Goal: Task Accomplishment & Management: Manage account settings

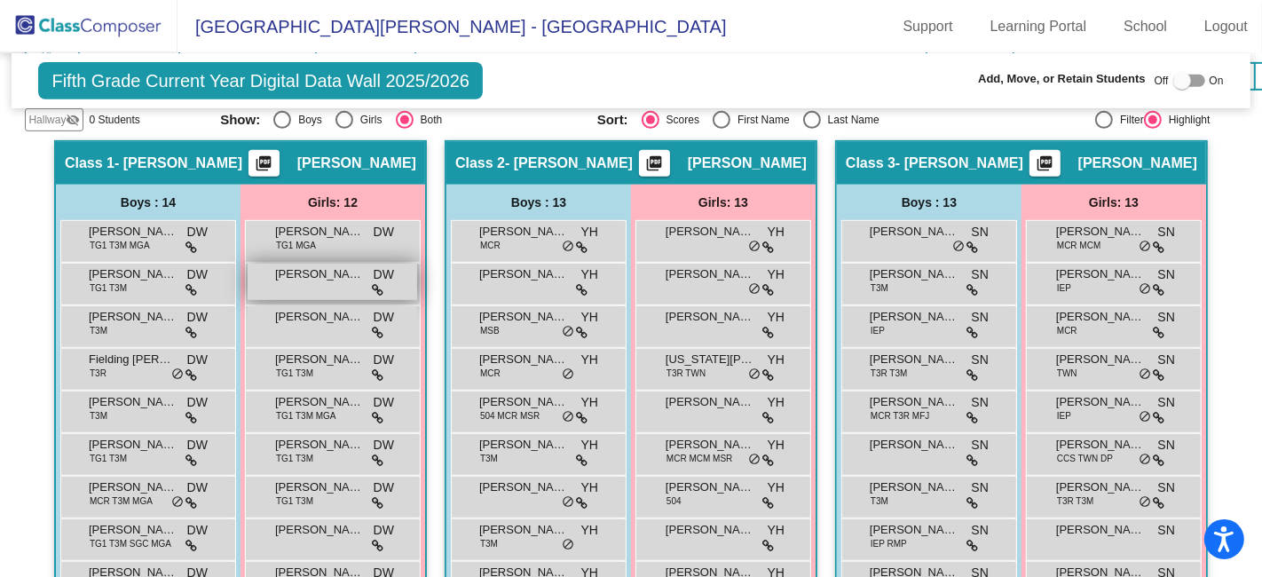
scroll to position [492, 0]
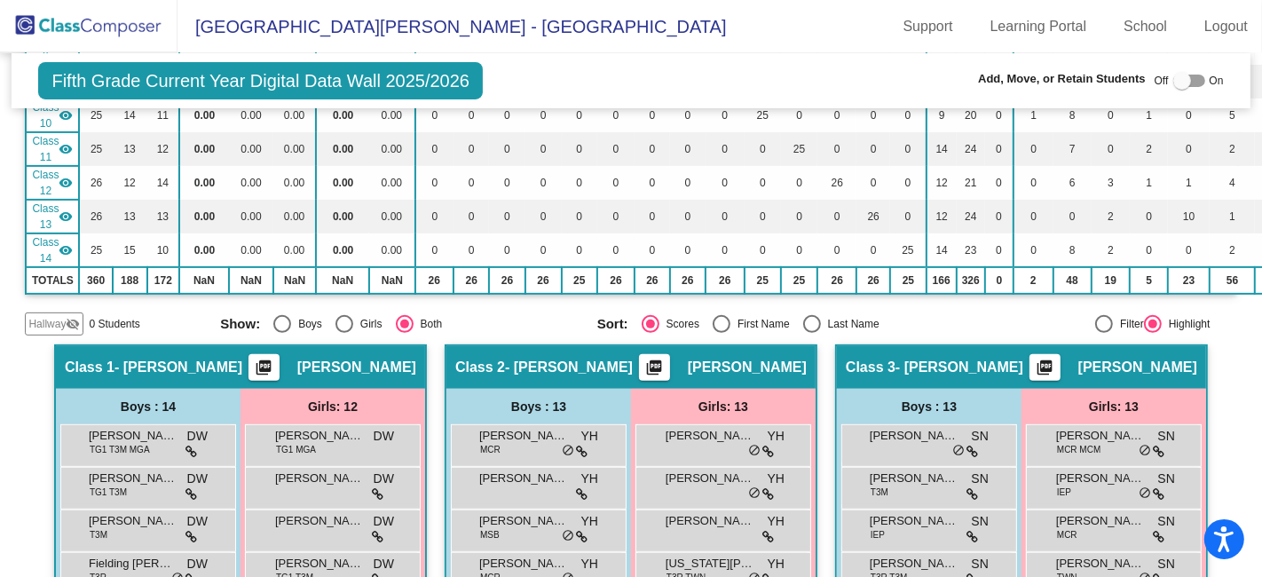
click at [110, 22] on img at bounding box center [88, 26] width 177 height 52
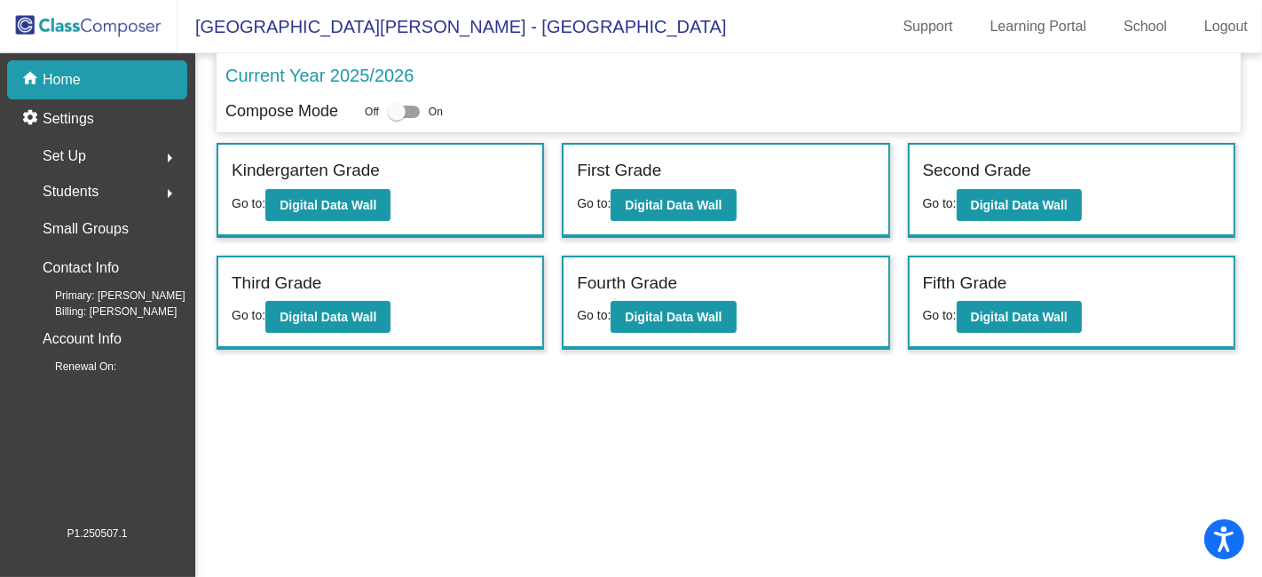
click at [98, 159] on div "Set Up arrow_right" at bounding box center [102, 155] width 169 height 35
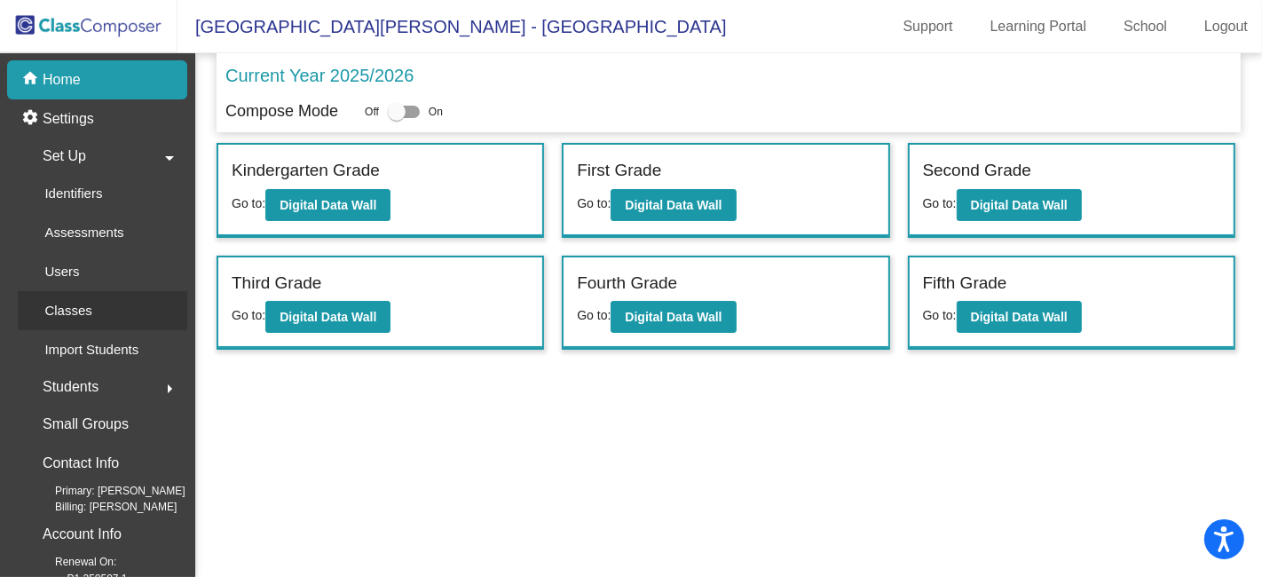
click at [92, 304] on div "Classes" at bounding box center [62, 310] width 89 height 39
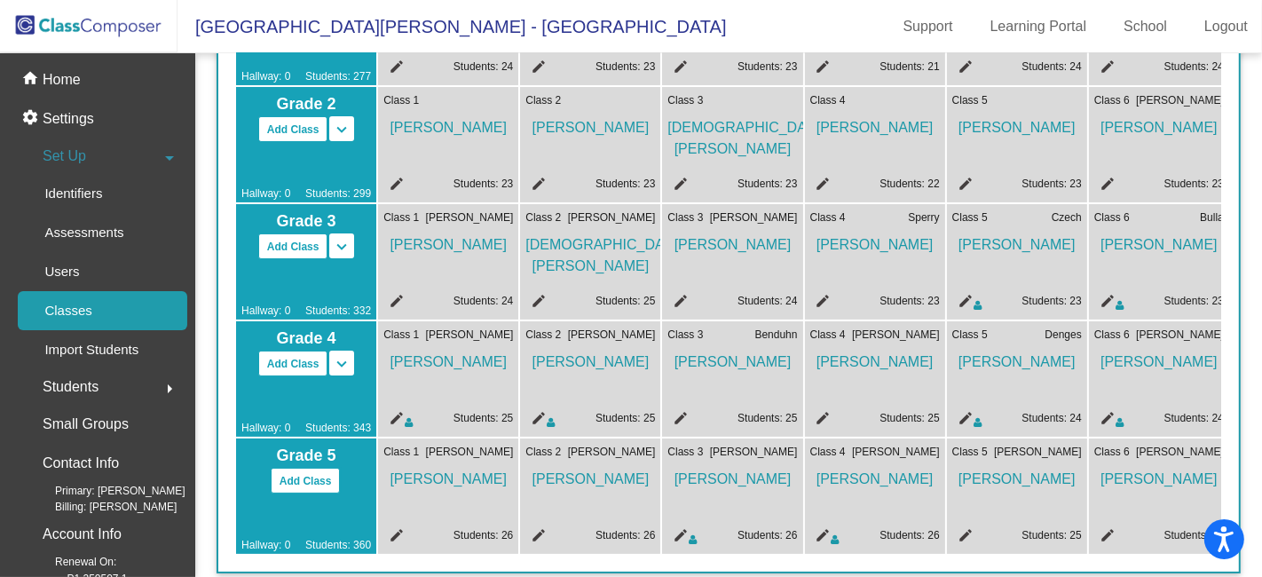
scroll to position [394, 0]
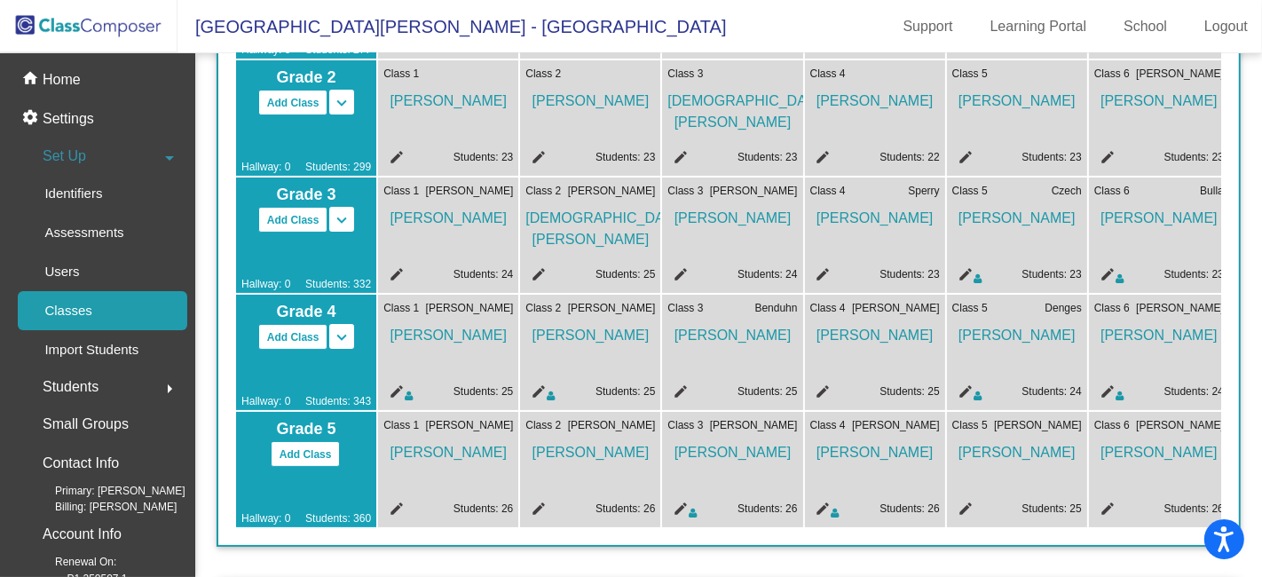
click at [823, 386] on mat-icon "edit" at bounding box center [820, 393] width 21 height 21
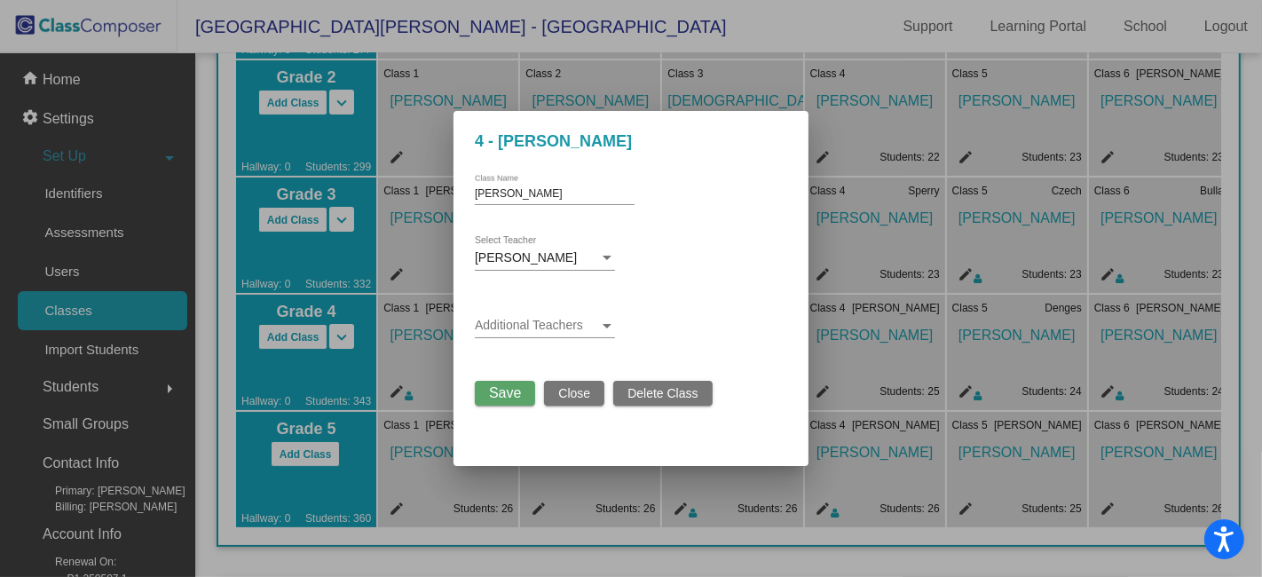
click at [609, 327] on div at bounding box center [607, 325] width 16 height 14
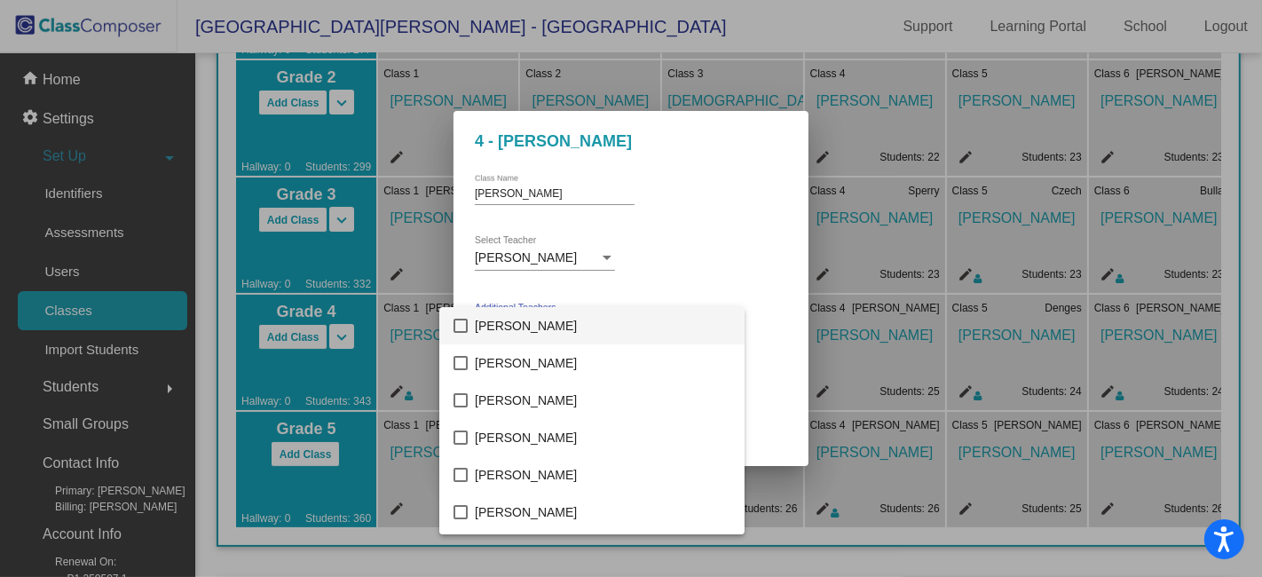
scroll to position [3275, 0]
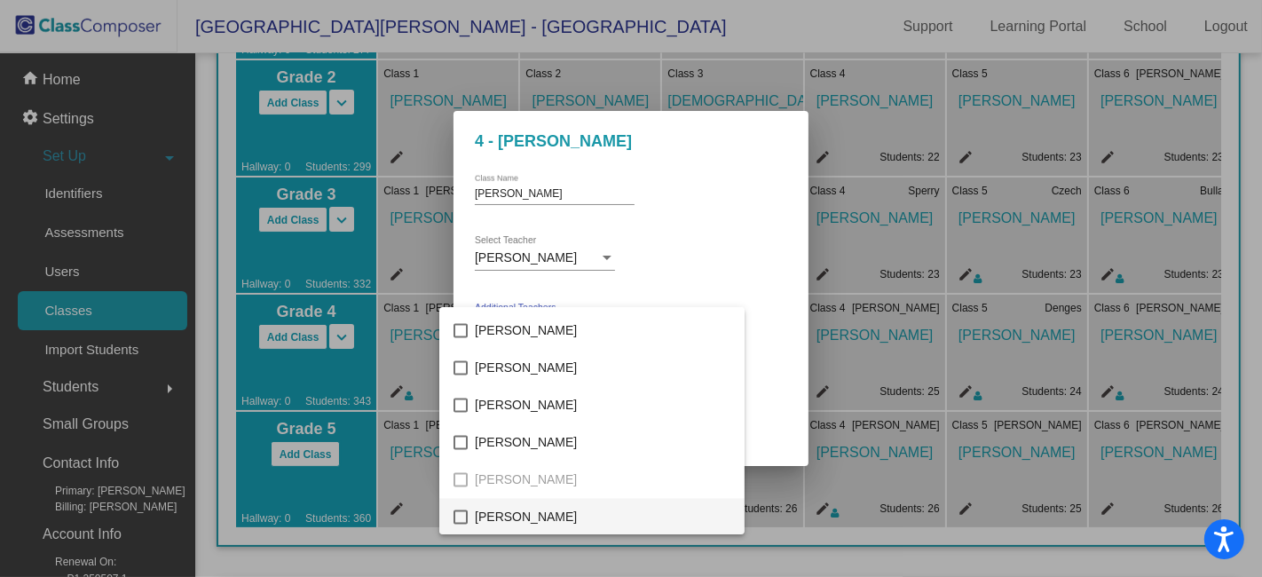
click at [461, 515] on mat-pseudo-checkbox at bounding box center [460, 516] width 14 height 14
click at [755, 254] on div at bounding box center [631, 288] width 1262 height 577
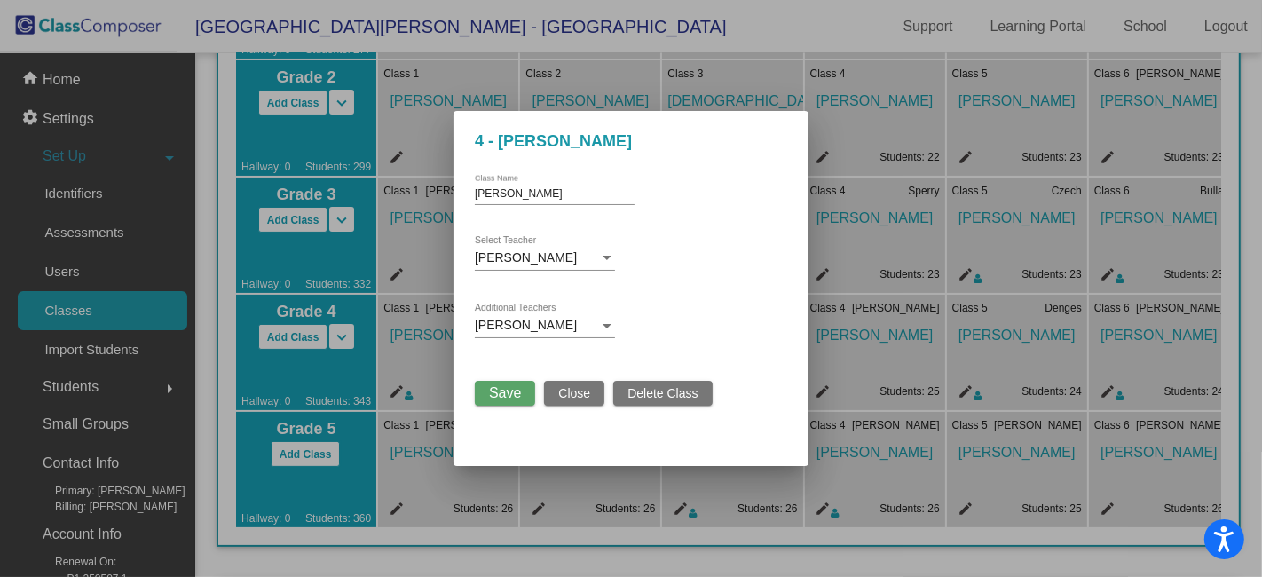
click at [516, 395] on span "Save" at bounding box center [505, 392] width 32 height 15
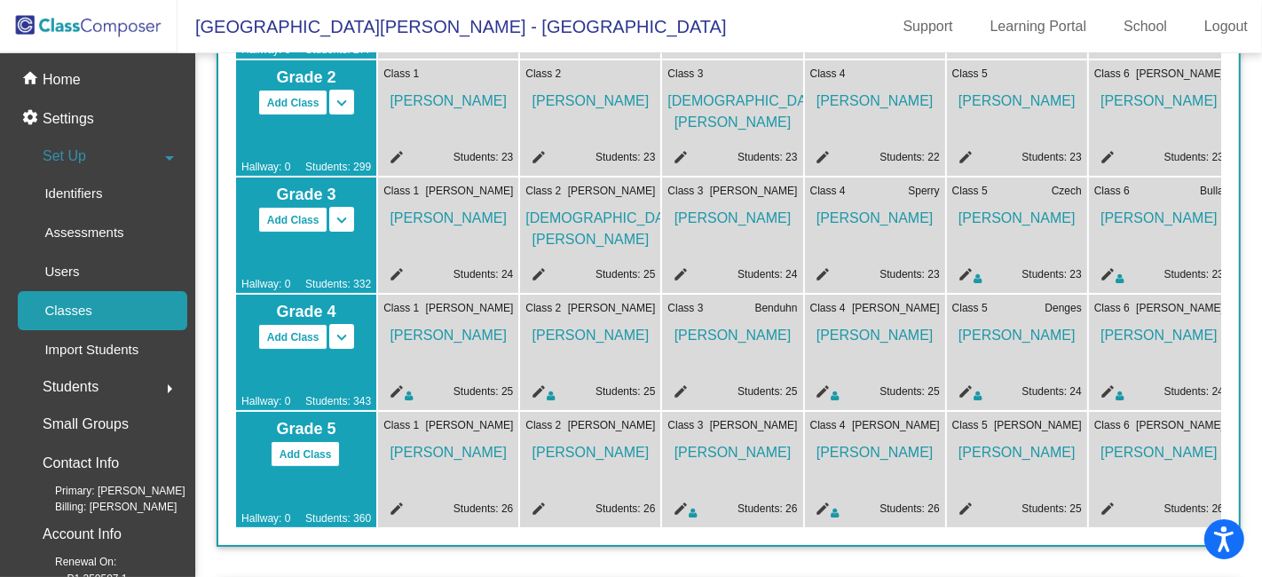
click at [683, 386] on mat-icon "edit" at bounding box center [677, 393] width 21 height 21
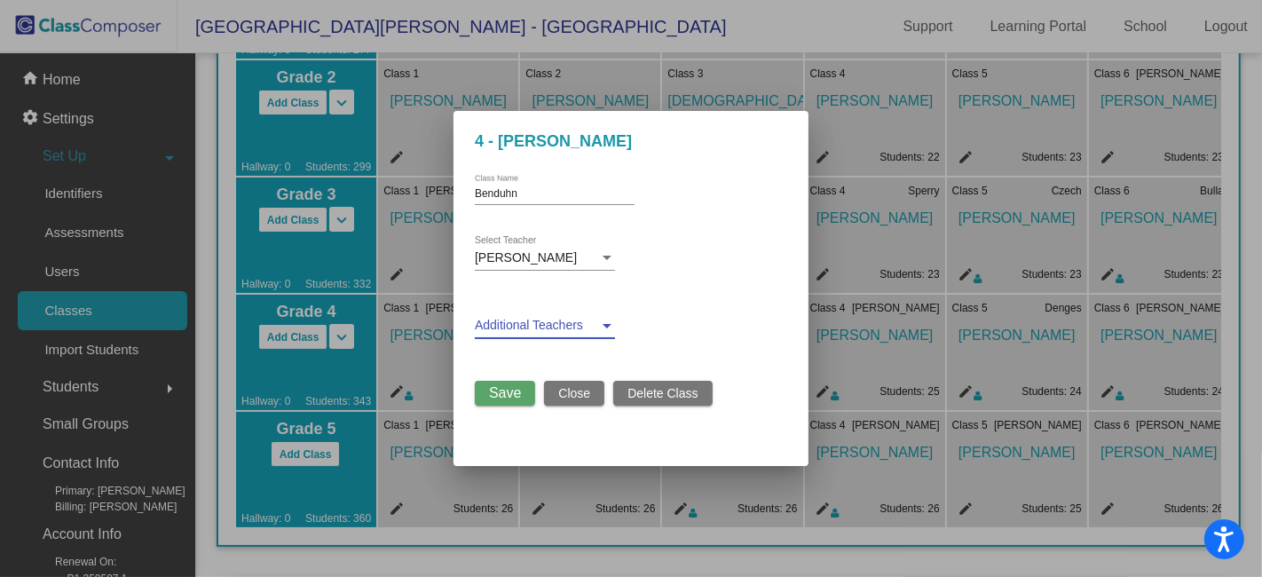
click at [611, 326] on div at bounding box center [607, 325] width 16 height 14
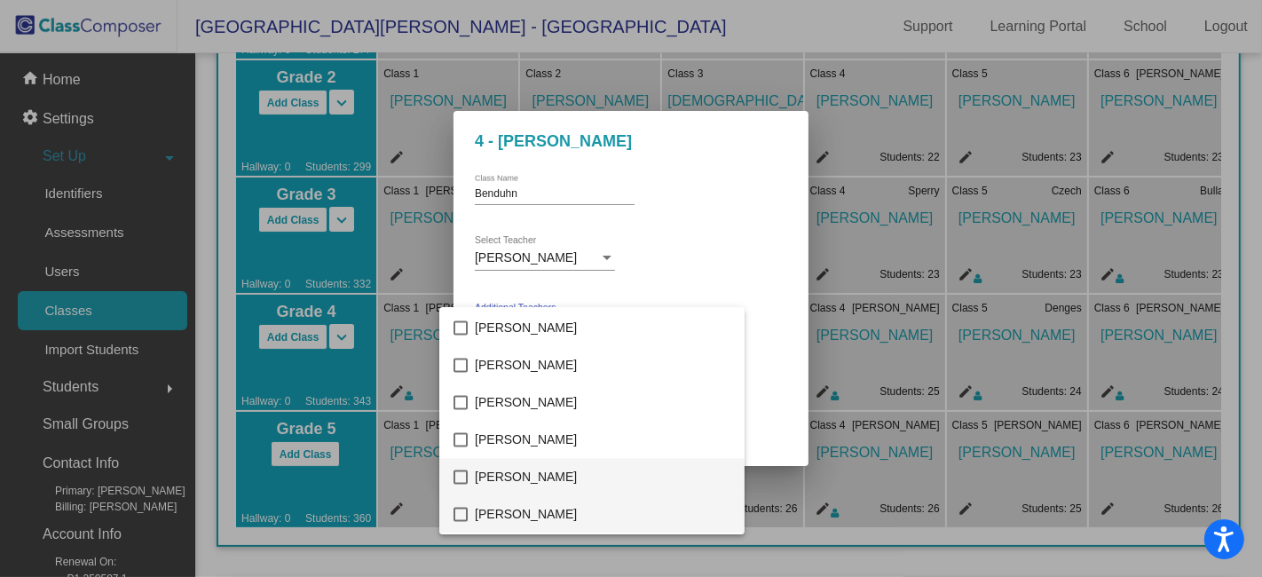
scroll to position [3336, 0]
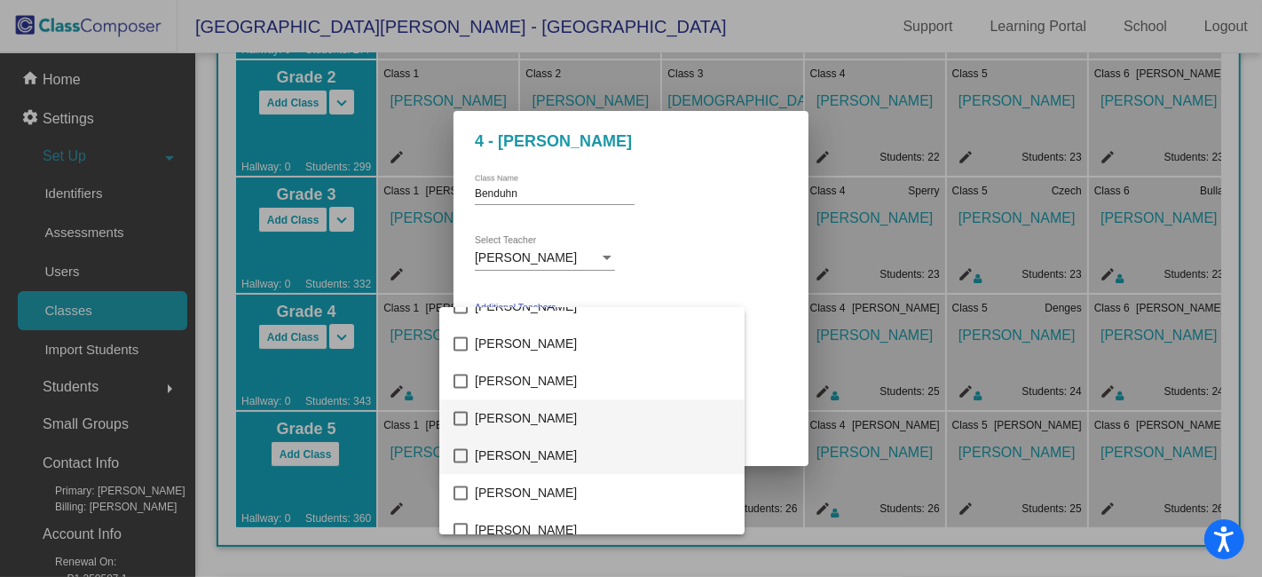
click at [463, 456] on mat-pseudo-checkbox at bounding box center [460, 455] width 14 height 14
click at [736, 276] on div at bounding box center [631, 288] width 1262 height 577
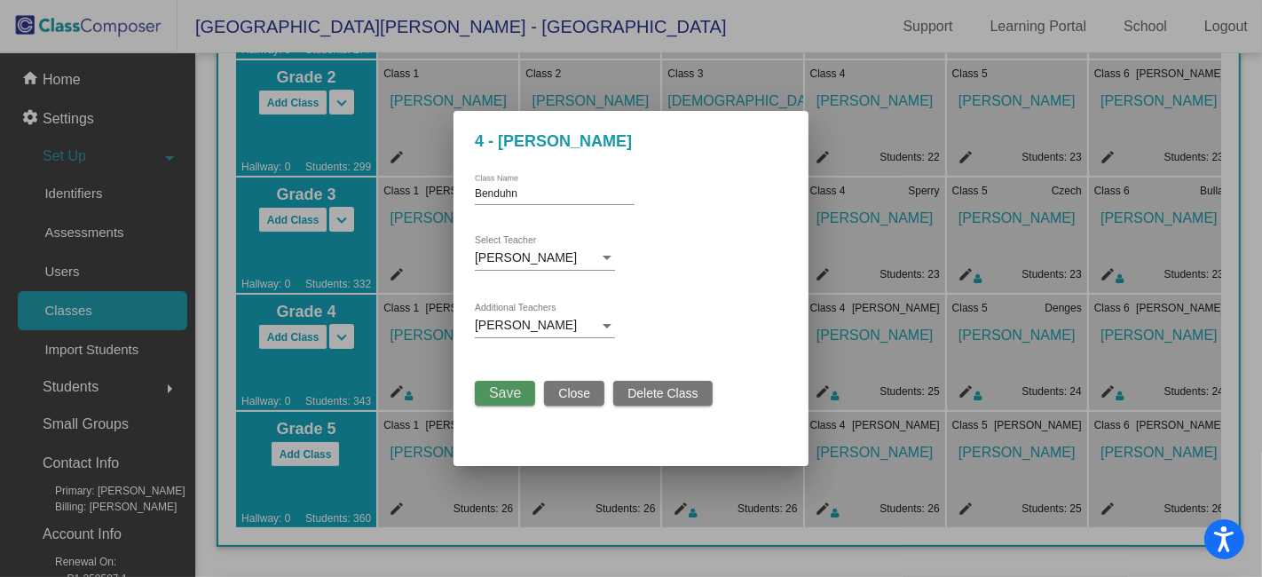
click at [512, 394] on span "Save" at bounding box center [505, 392] width 32 height 15
